Goal: Complete application form

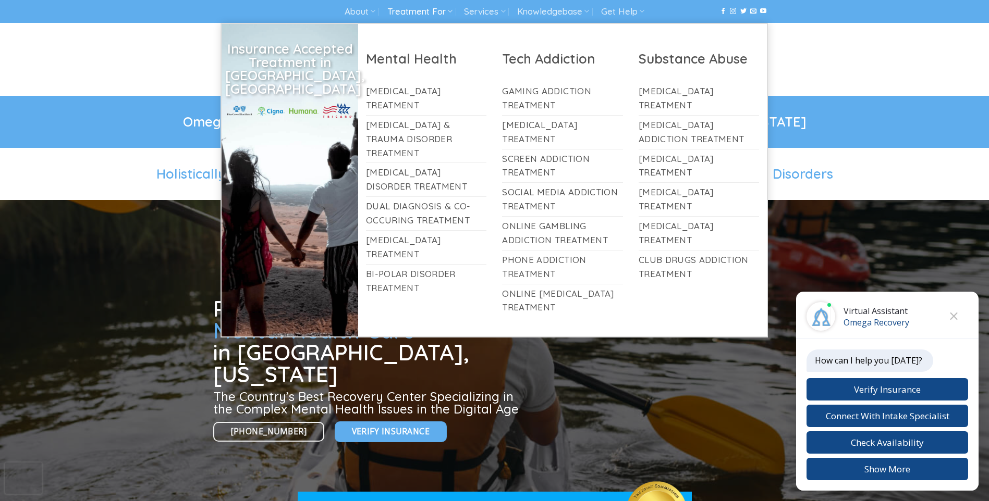
click at [396, 5] on link "Treatment For" at bounding box center [419, 11] width 65 height 19
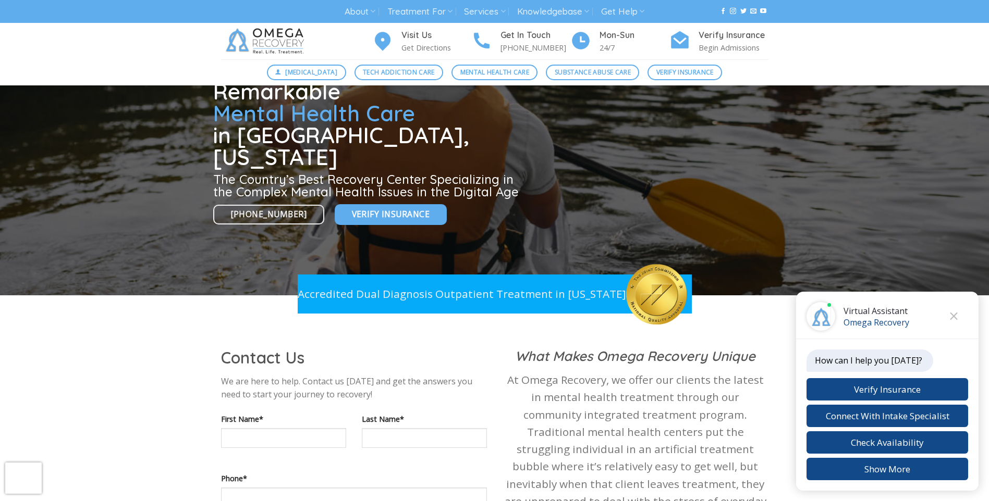
scroll to position [282, 0]
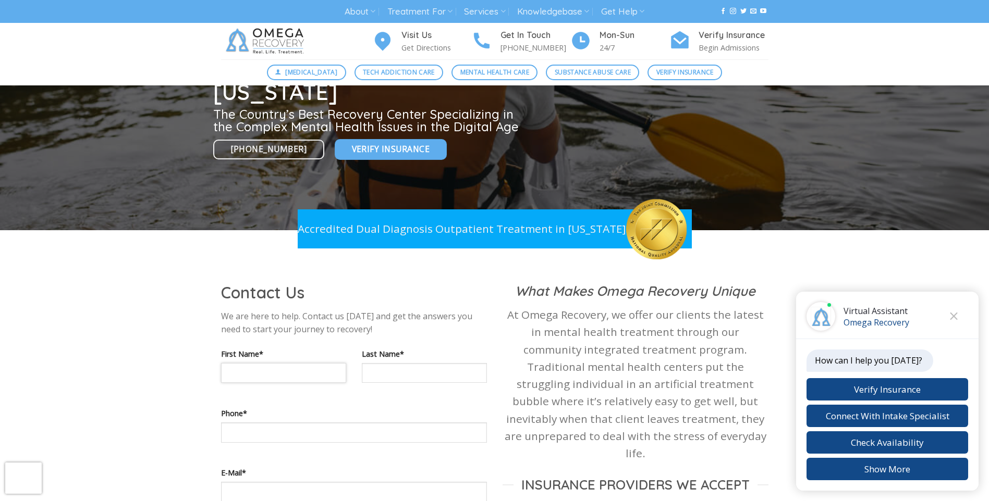
click at [323, 367] on input "Contact form" at bounding box center [283, 373] width 125 height 20
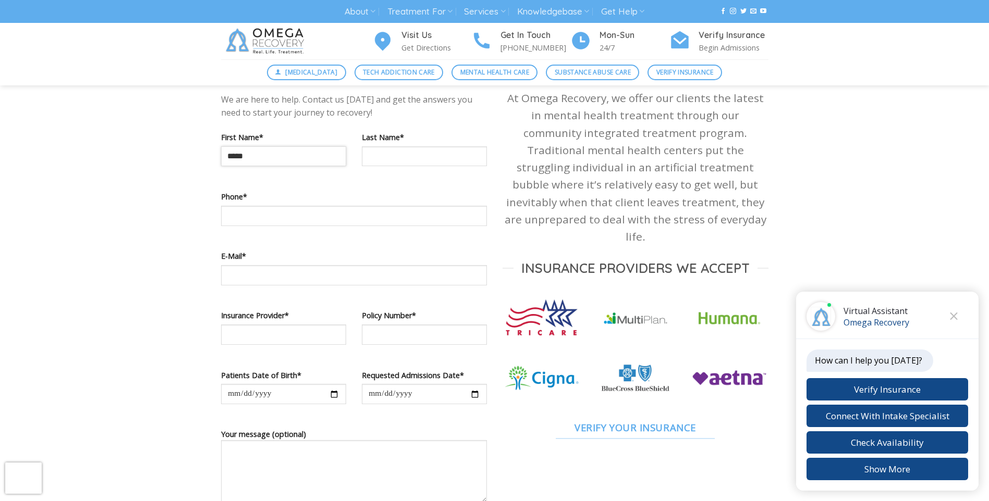
scroll to position [521, 0]
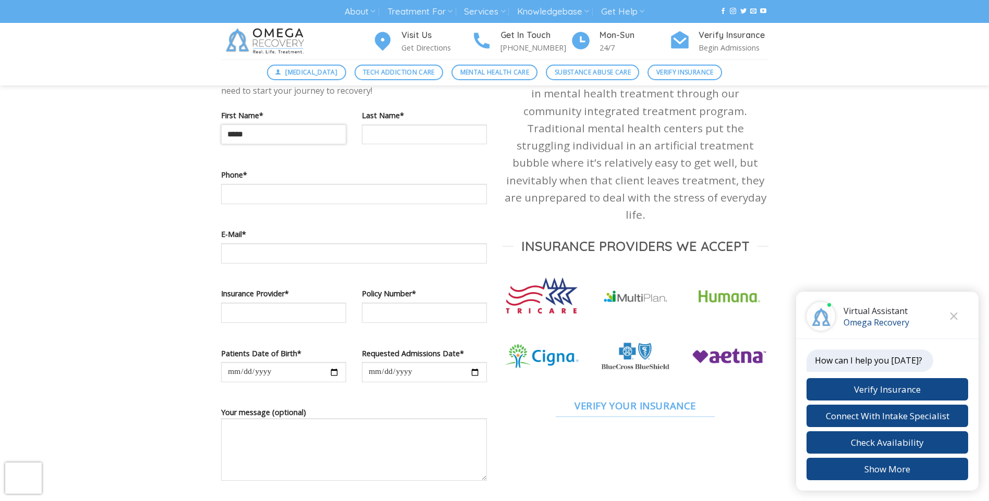
type input "*****"
click at [450, 411] on label "Your message (optional)" at bounding box center [354, 448] width 266 height 82
click at [450, 418] on textarea "Your message (optional)" at bounding box center [354, 449] width 266 height 63
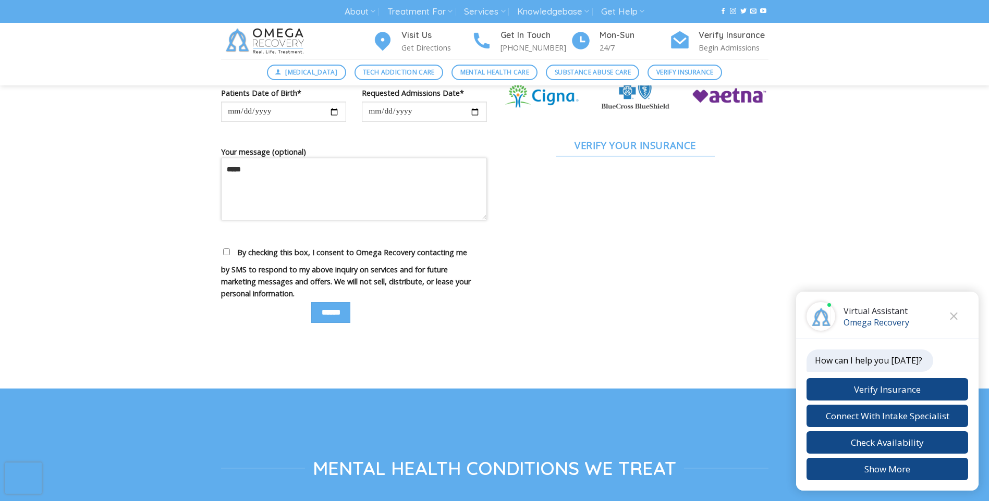
scroll to position [847, 0]
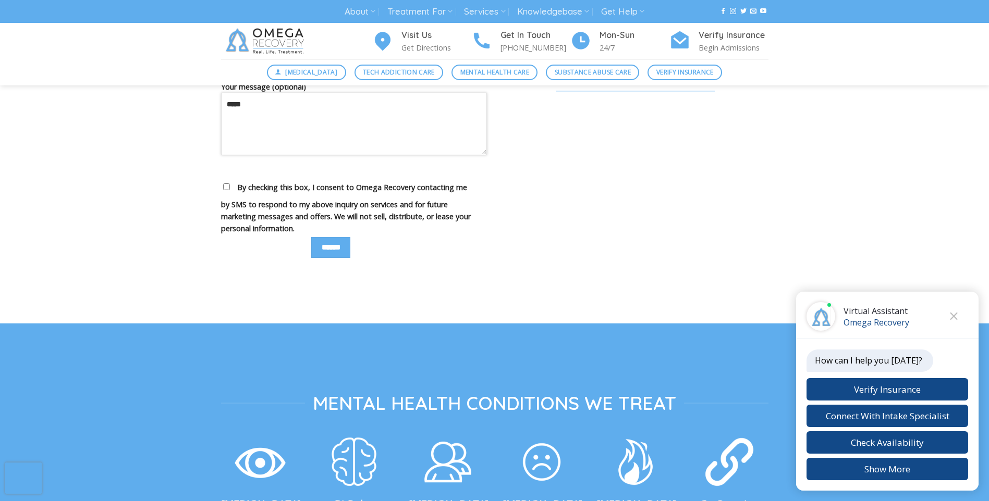
type textarea "*****"
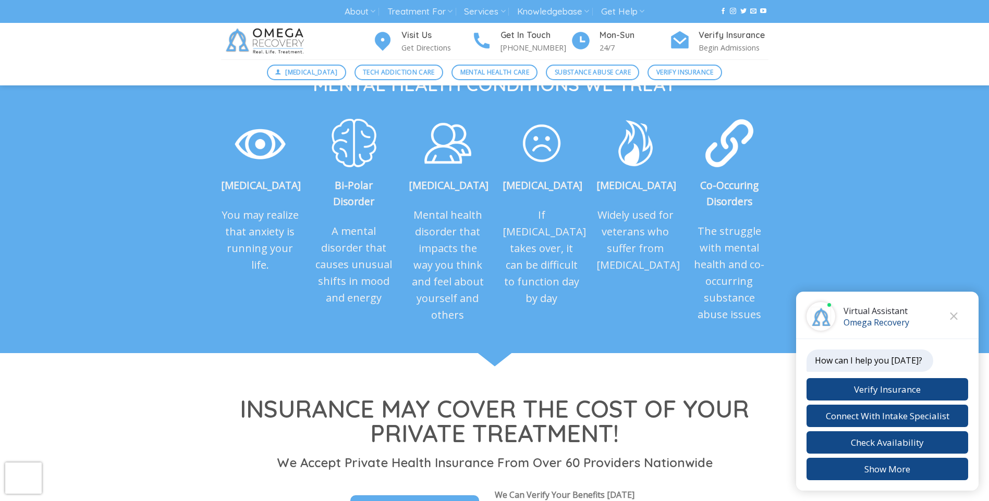
scroll to position [1260, 0]
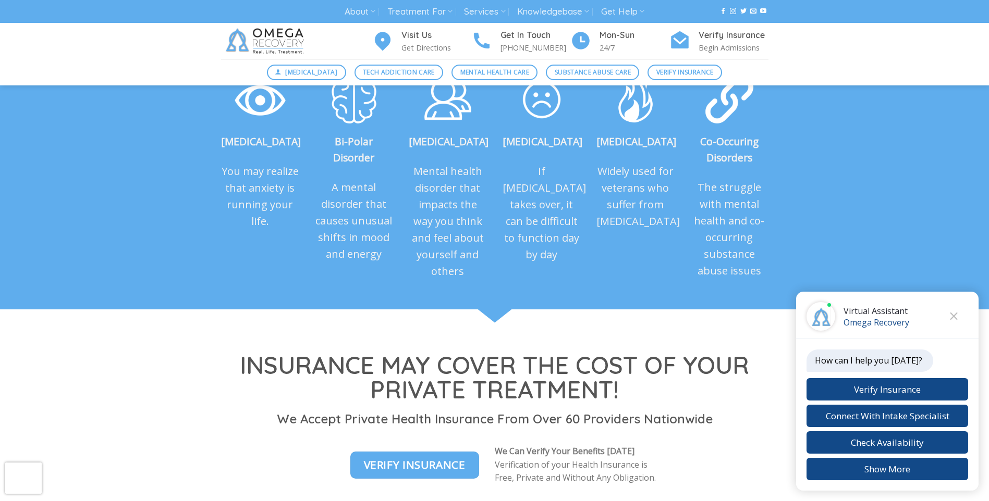
click at [310, 325] on icon at bounding box center [494, 318] width 990 height 16
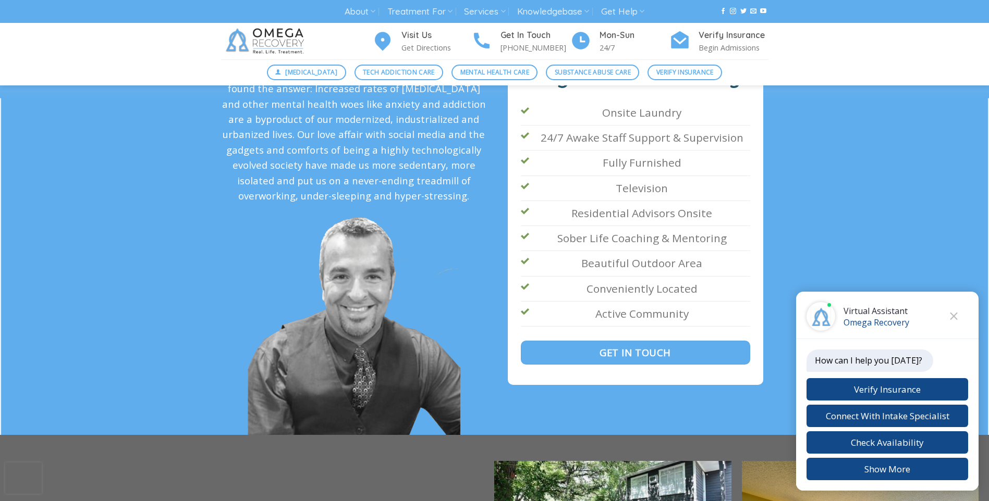
scroll to position [1867, 0]
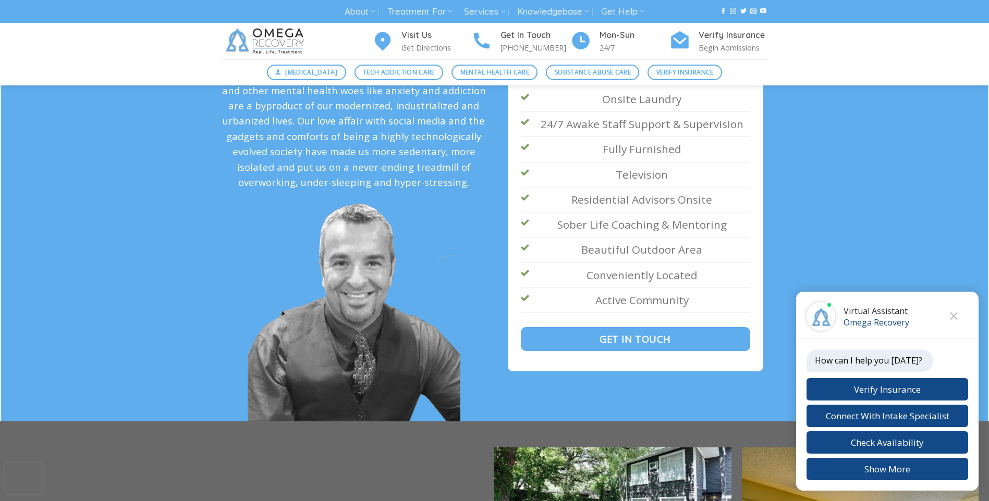
click at [316, 367] on img at bounding box center [354, 312] width 213 height 219
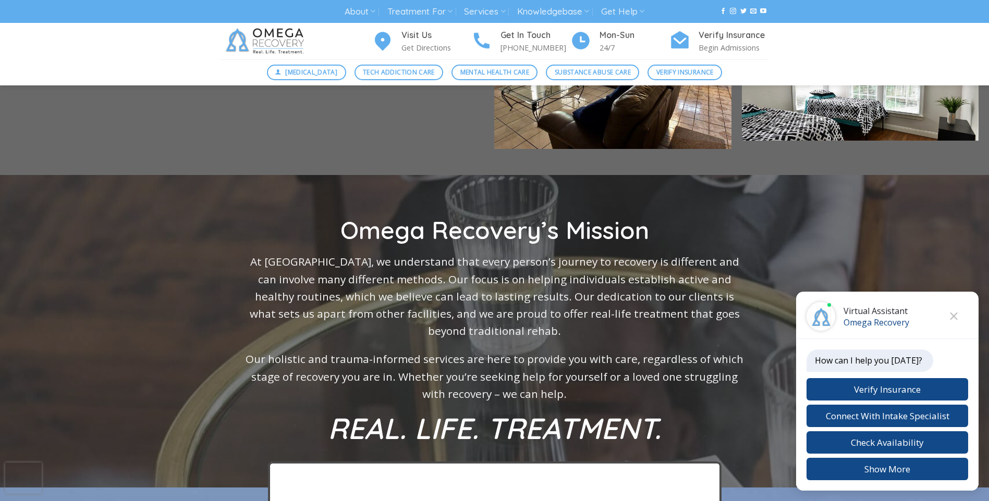
scroll to position [2541, 0]
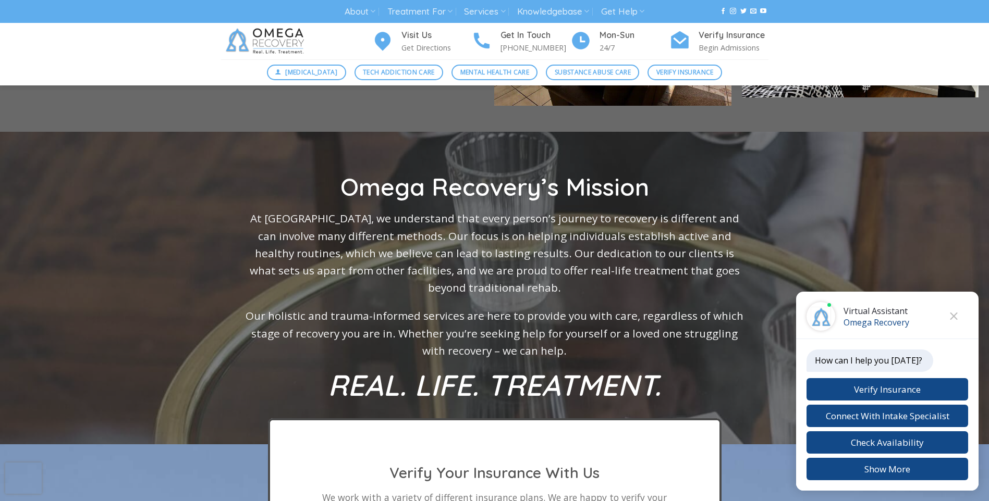
click at [225, 360] on div at bounding box center [494, 288] width 563 height 313
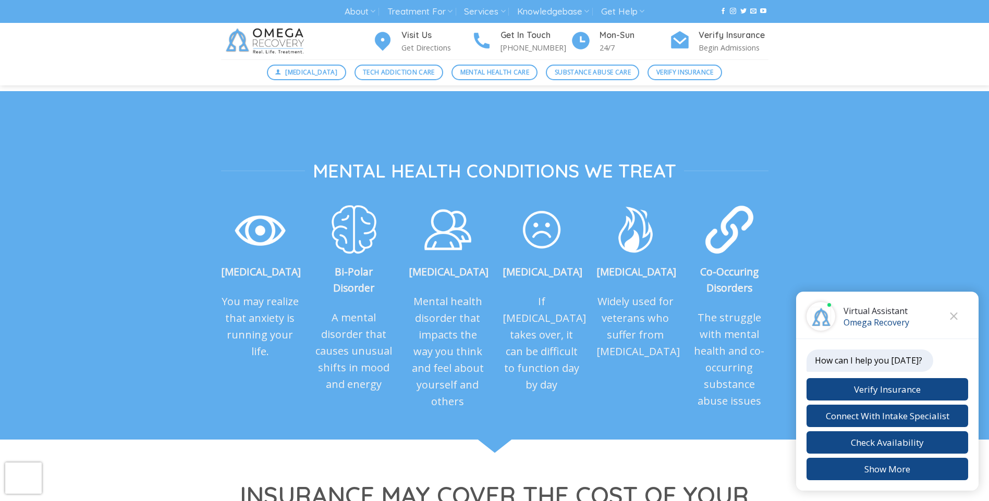
scroll to position [1107, 0]
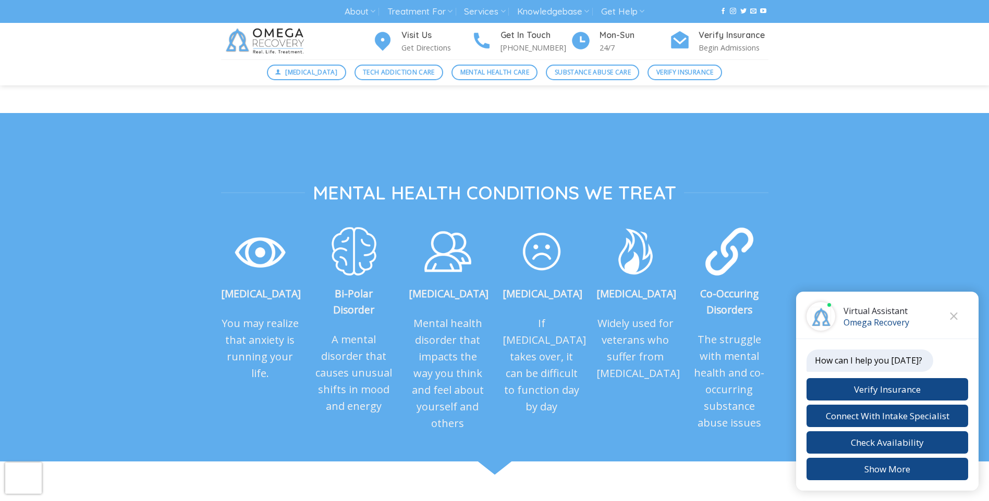
click at [312, 31] on link at bounding box center [289, 41] width 136 height 36
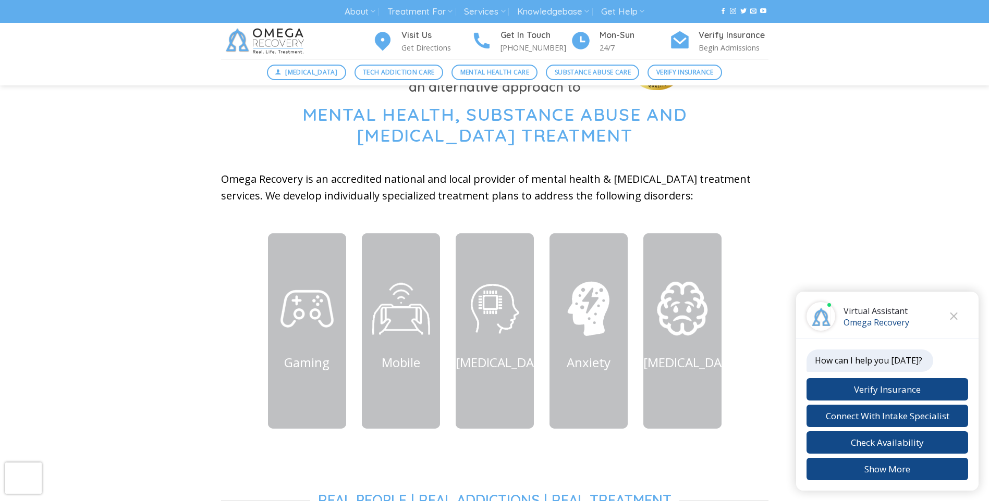
scroll to position [391, 0]
